Goal: Contribute content

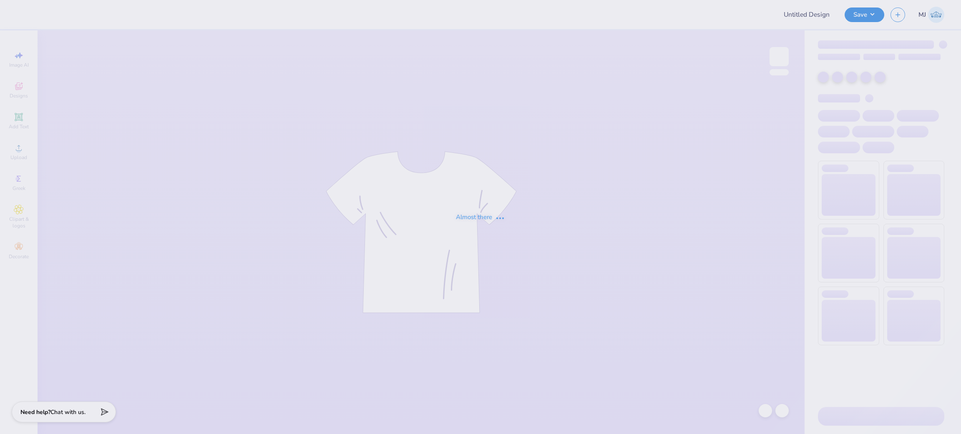
type input "DG Fall Drop Mockneck"
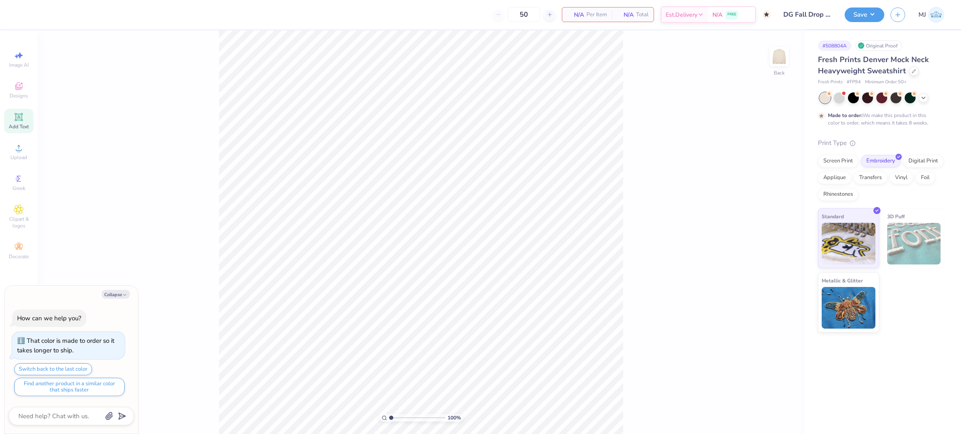
click at [16, 112] on icon at bounding box center [19, 117] width 10 height 10
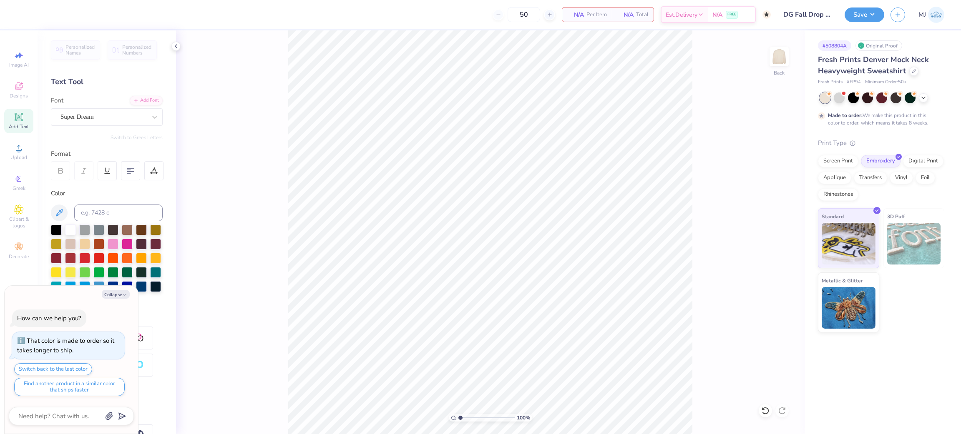
click at [867, 117] on div "Made to order: We make this product in this color to order, which means it take…" at bounding box center [879, 119] width 103 height 15
click at [921, 100] on icon at bounding box center [923, 97] width 7 height 7
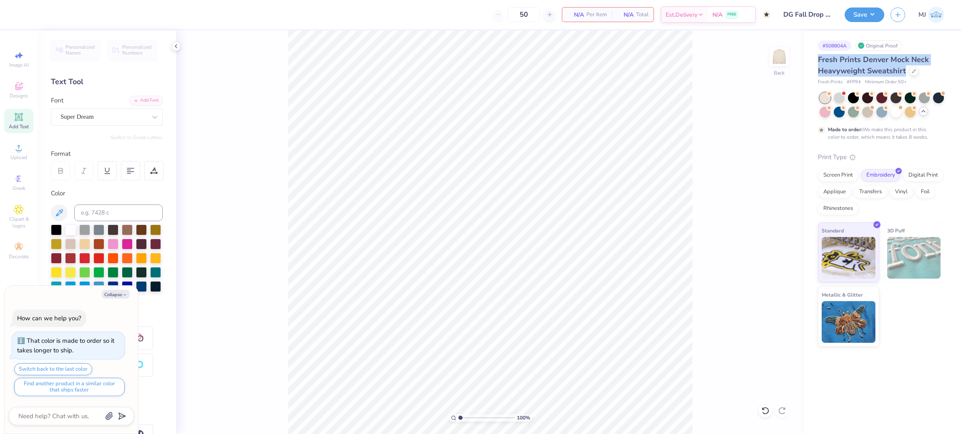
drag, startPoint x: 812, startPoint y: 59, endPoint x: 906, endPoint y: 73, distance: 95.8
click at [906, 73] on div "# 508804A Original Proof Fresh Prints Denver Mock Neck Heavyweight Sweatshirt F…" at bounding box center [882, 188] width 156 height 316
copy span "Fresh Prints Denver Mock Neck Heavyweight Sweatshirt"
click at [17, 182] on icon at bounding box center [19, 179] width 4 height 6
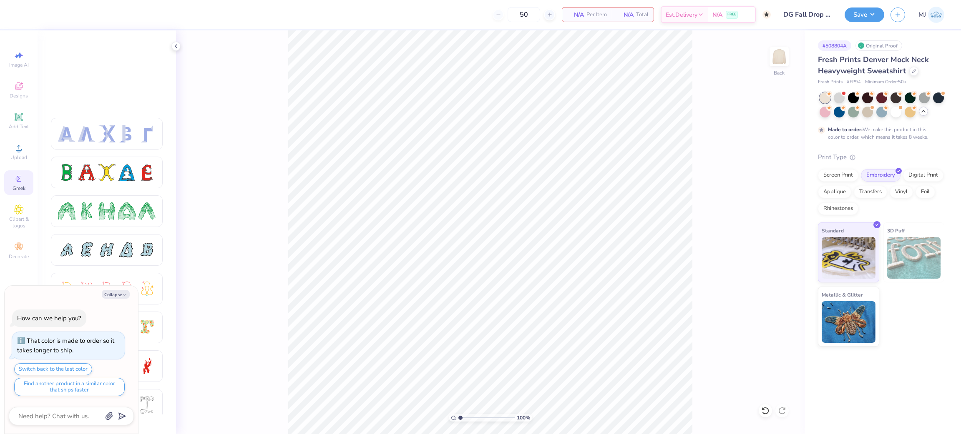
scroll to position [125, 0]
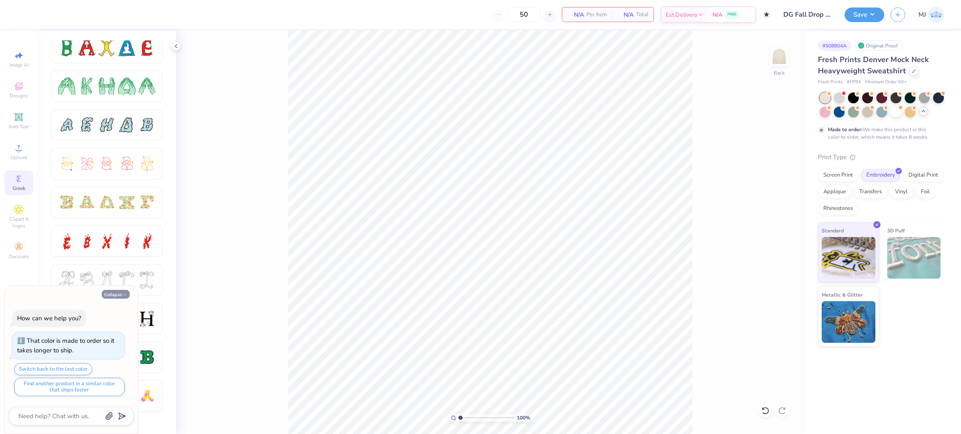
click at [114, 291] on button "Collapse" at bounding box center [116, 294] width 28 height 9
type textarea "x"
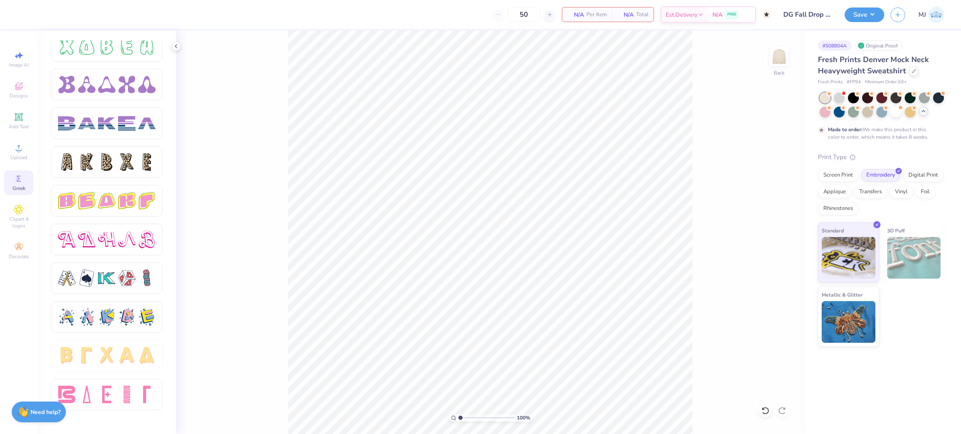
scroll to position [1292, 0]
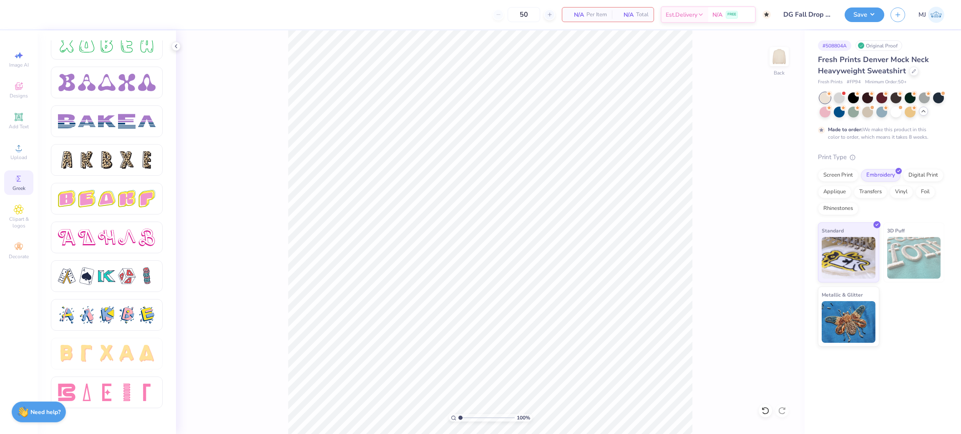
click at [235, 368] on div "100 % Back" at bounding box center [490, 232] width 628 height 404
click at [177, 43] on icon at bounding box center [176, 46] width 7 height 7
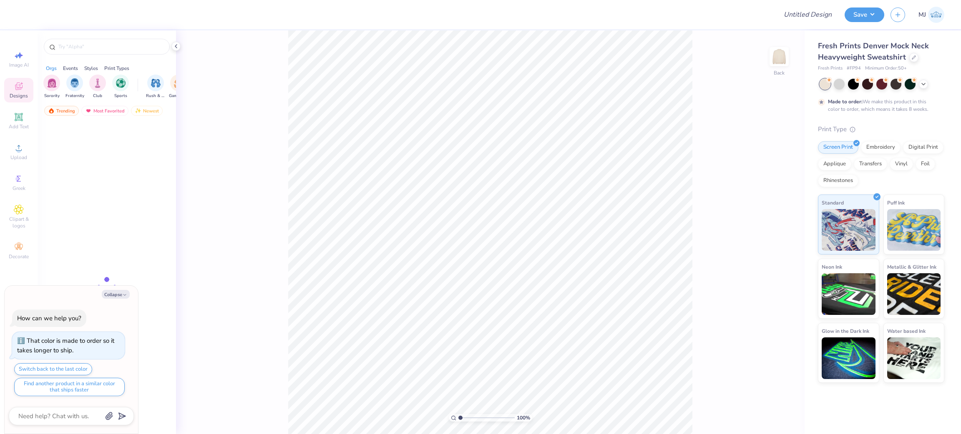
type textarea "x"
